Goal: Task Accomplishment & Management: Complete application form

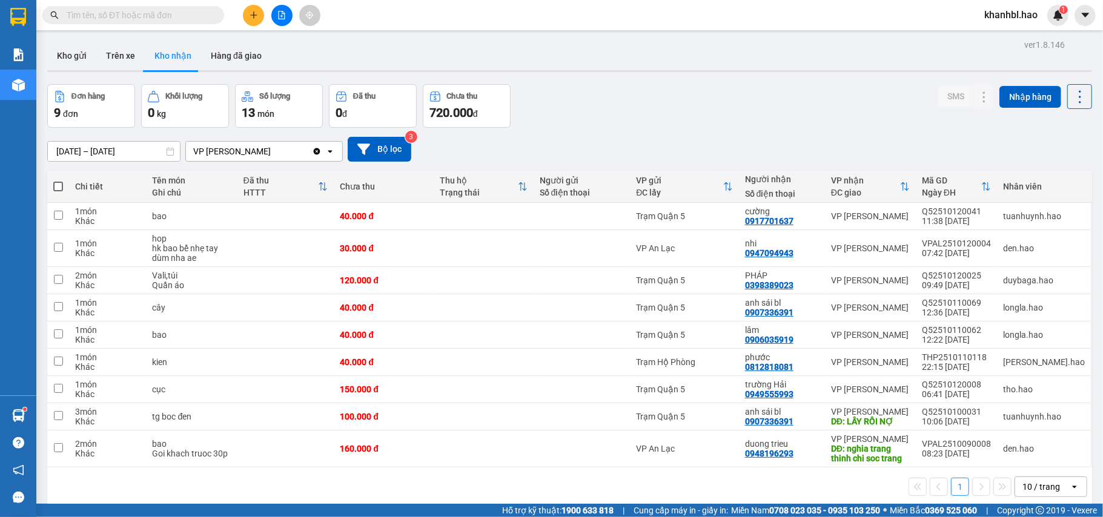
scroll to position [56, 0]
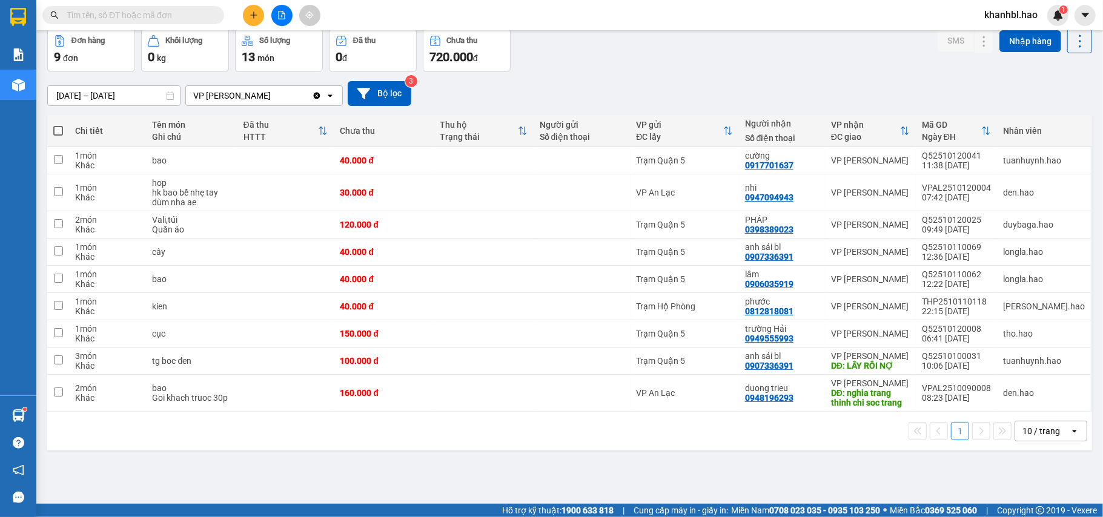
click at [253, 15] on icon "plus" at bounding box center [253, 15] width 7 height 1
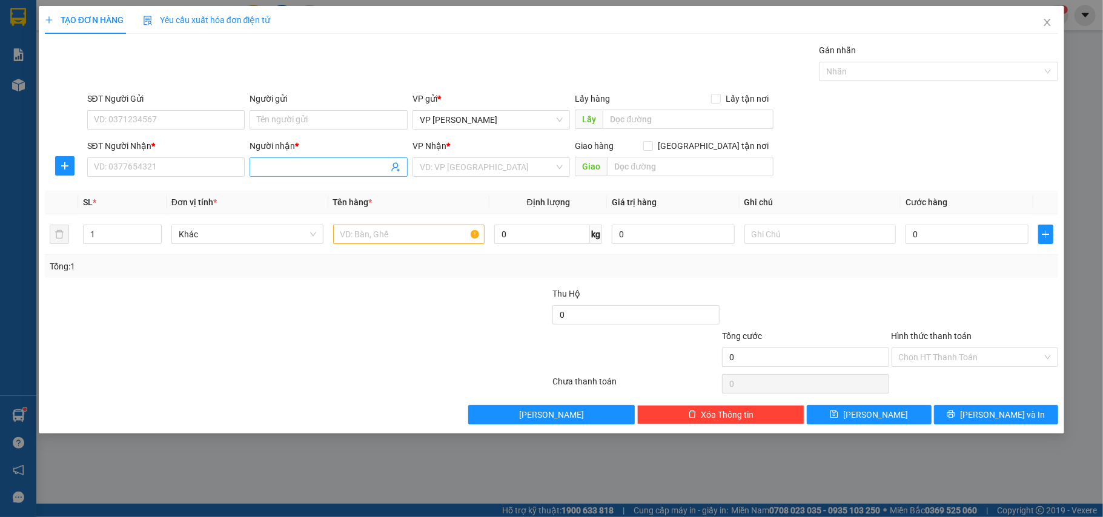
click at [289, 167] on input "Người nhận *" at bounding box center [322, 166] width 131 height 13
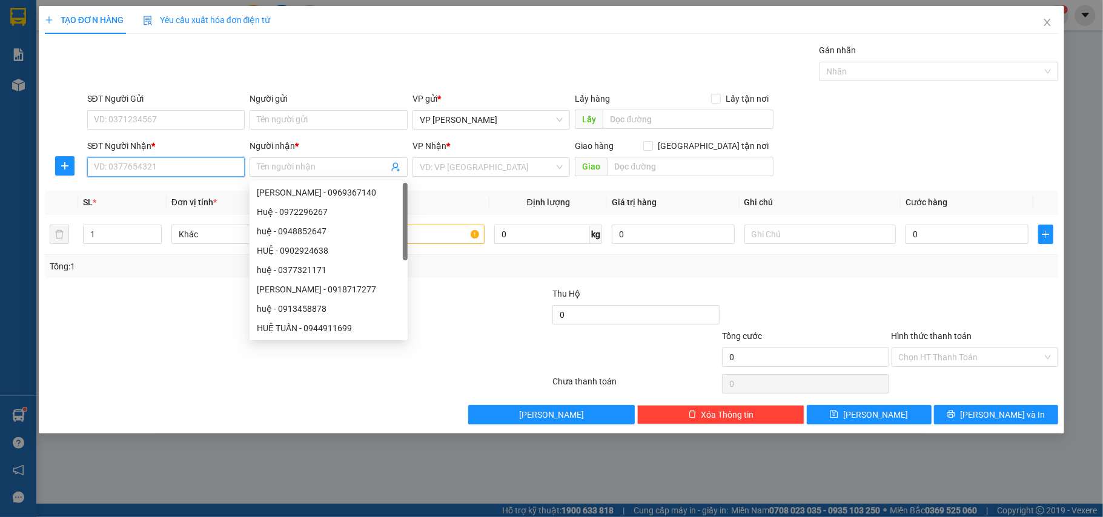
click at [228, 173] on input "SĐT Người Nhận *" at bounding box center [166, 166] width 158 height 19
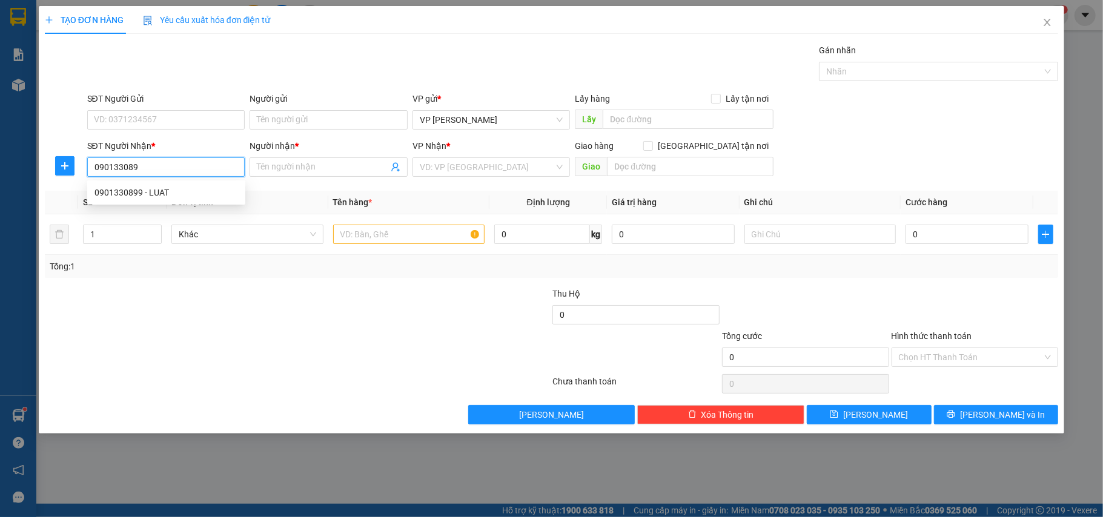
type input "0901330899"
click at [144, 187] on div "0901330899 - LUAT" at bounding box center [166, 192] width 144 height 13
type input "LUAT"
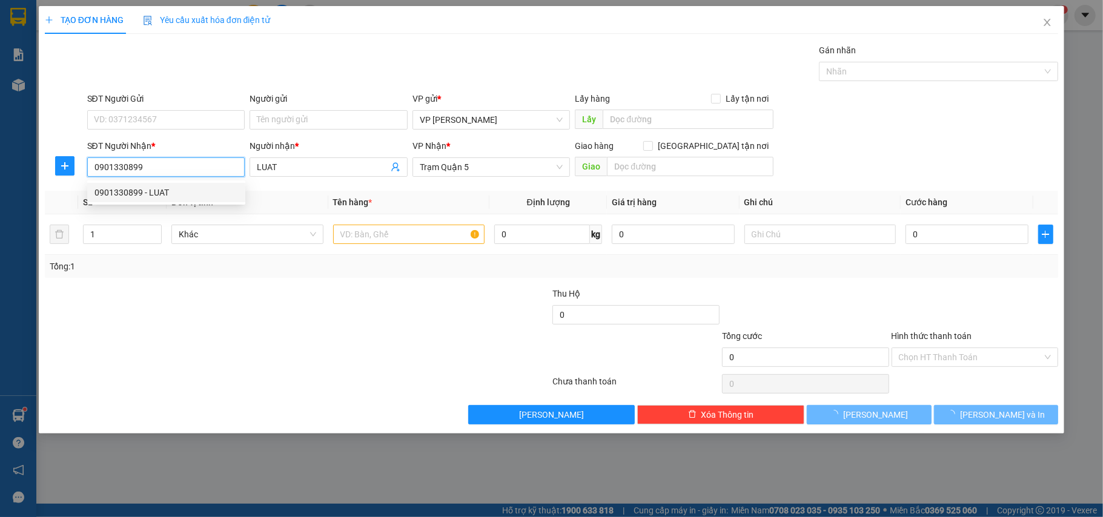
type input "30.000"
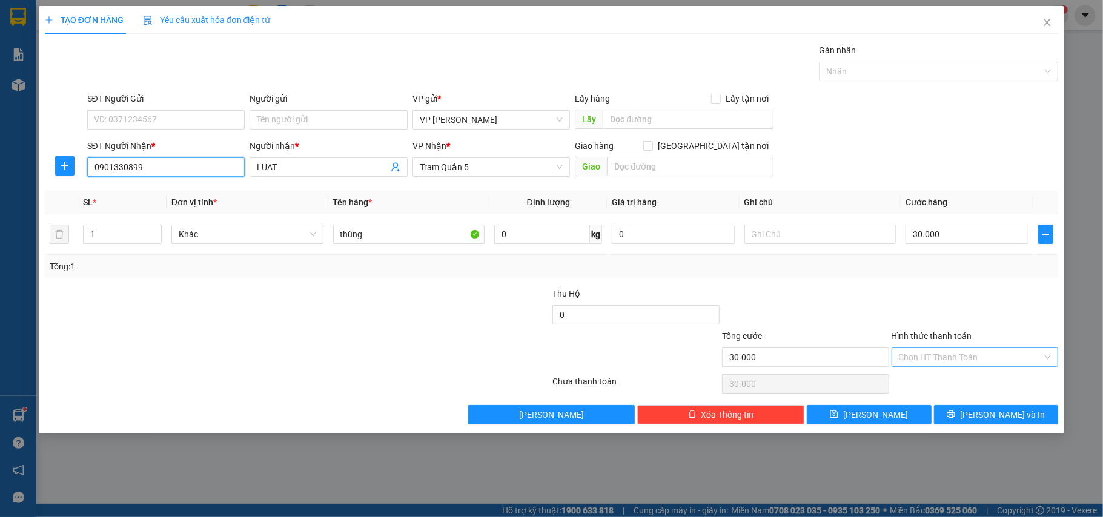
type input "0901330899"
click at [962, 357] on input "Hình thức thanh toán" at bounding box center [971, 357] width 144 height 18
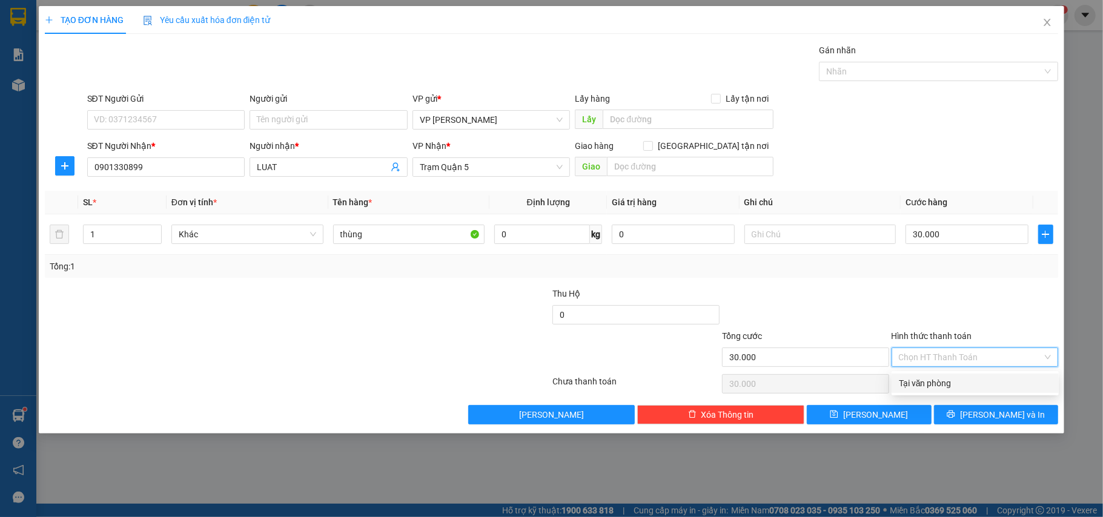
click at [958, 384] on div "Tại văn phòng" at bounding box center [975, 383] width 153 height 13
type input "0"
click at [985, 415] on span "[PERSON_NAME] và In" at bounding box center [1002, 414] width 85 height 13
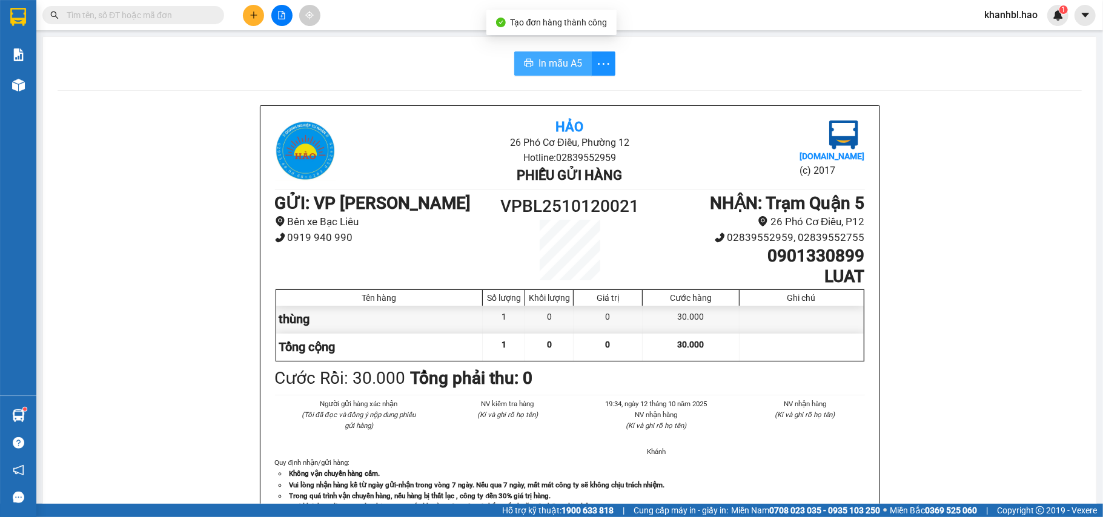
click at [553, 64] on span "In mẫu A5" at bounding box center [560, 63] width 44 height 15
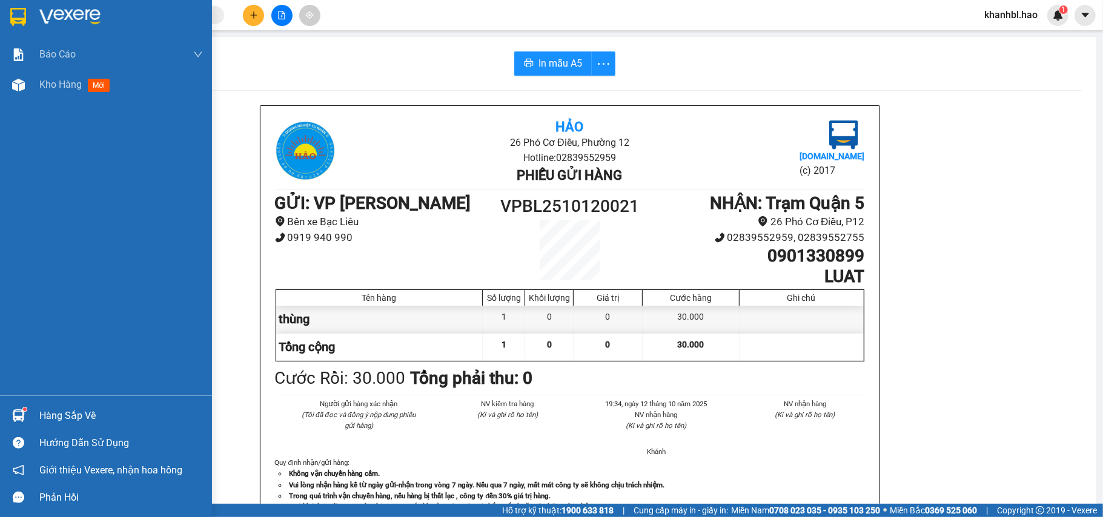
click at [19, 23] on img at bounding box center [18, 17] width 16 height 18
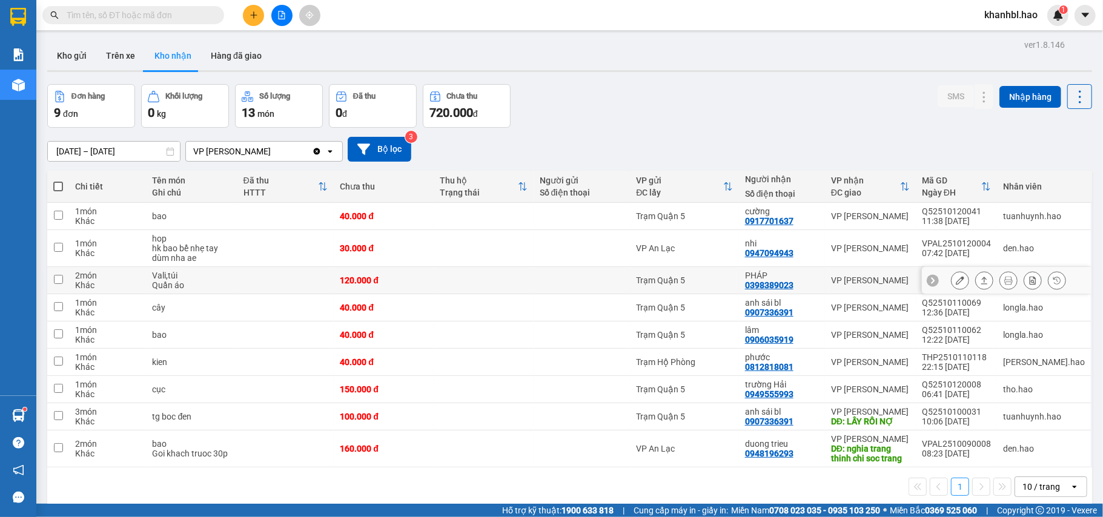
click at [955, 282] on button at bounding box center [959, 280] width 17 height 21
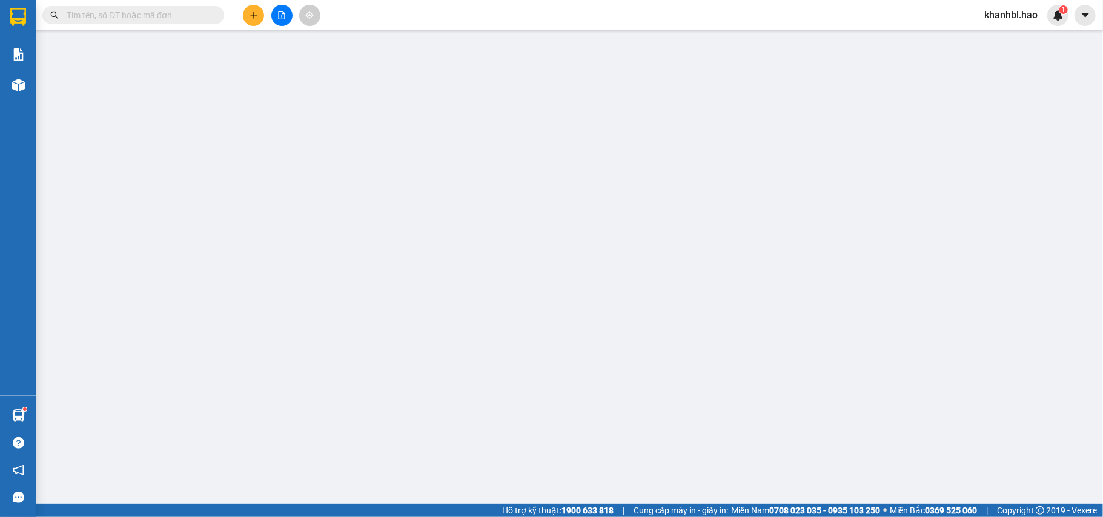
type input "0398389023"
type input "PHÁP"
type input "120.000"
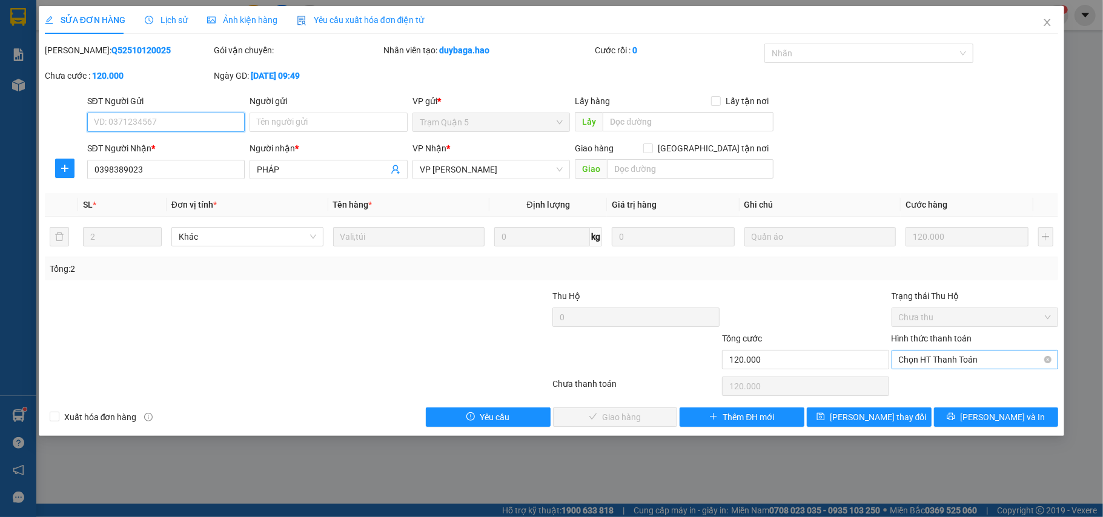
click at [955, 356] on span "Chọn HT Thanh Toán" at bounding box center [975, 360] width 153 height 18
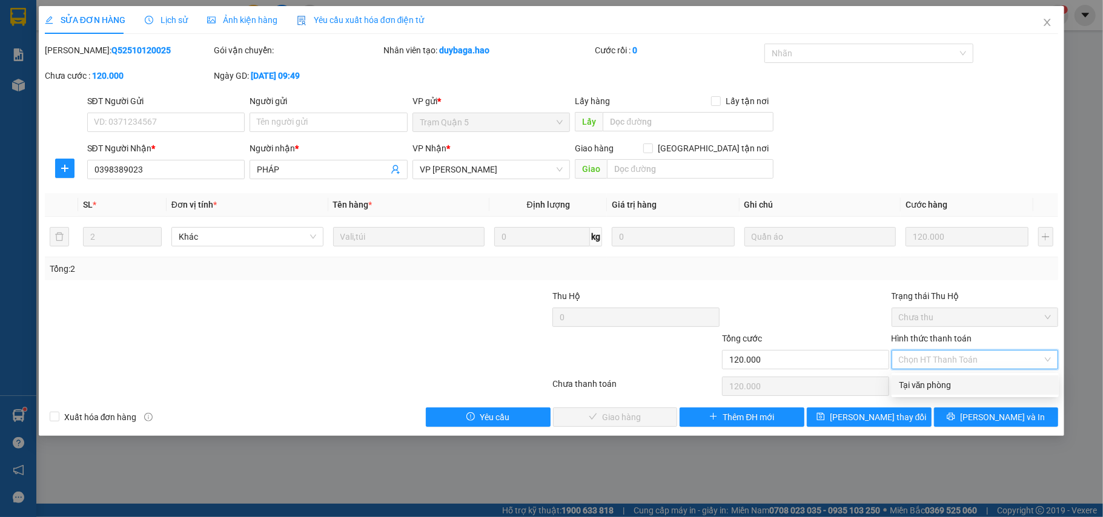
click at [945, 377] on div "Tại văn phòng" at bounding box center [975, 385] width 167 height 19
type input "0"
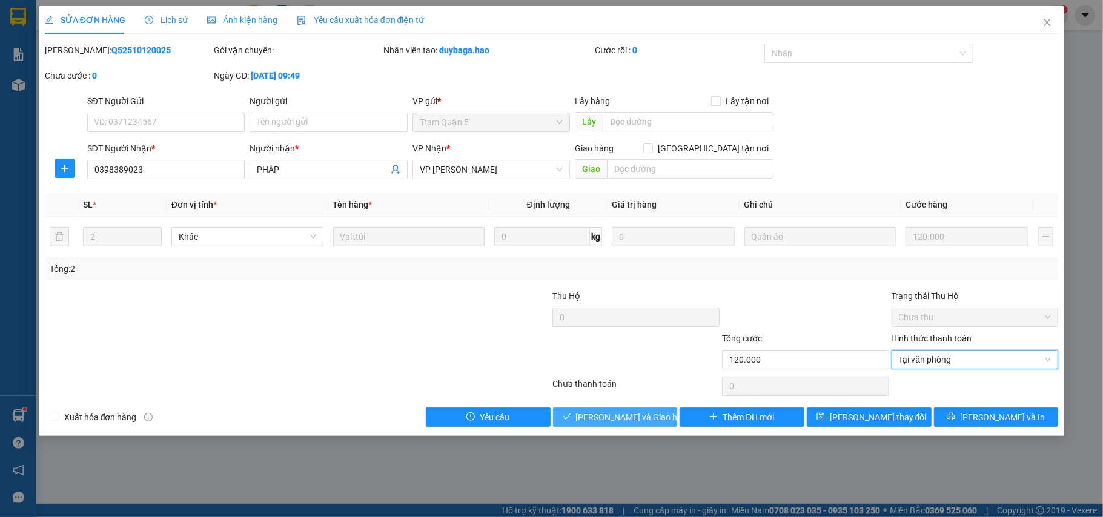
click at [637, 410] on button "[PERSON_NAME] và Giao hàng" at bounding box center [615, 417] width 125 height 19
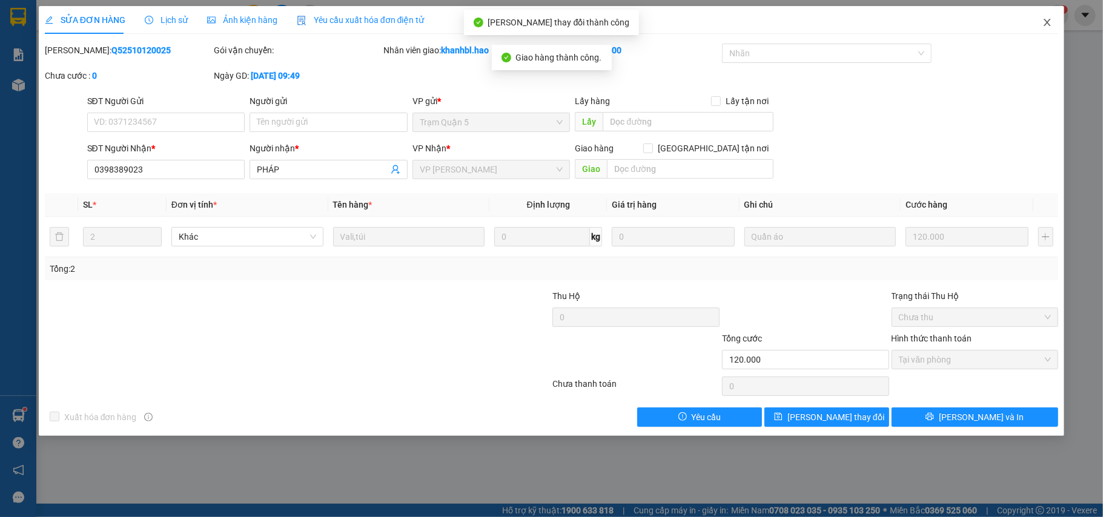
click at [1050, 19] on icon "close" at bounding box center [1047, 23] width 10 height 10
